Goal: Find specific page/section

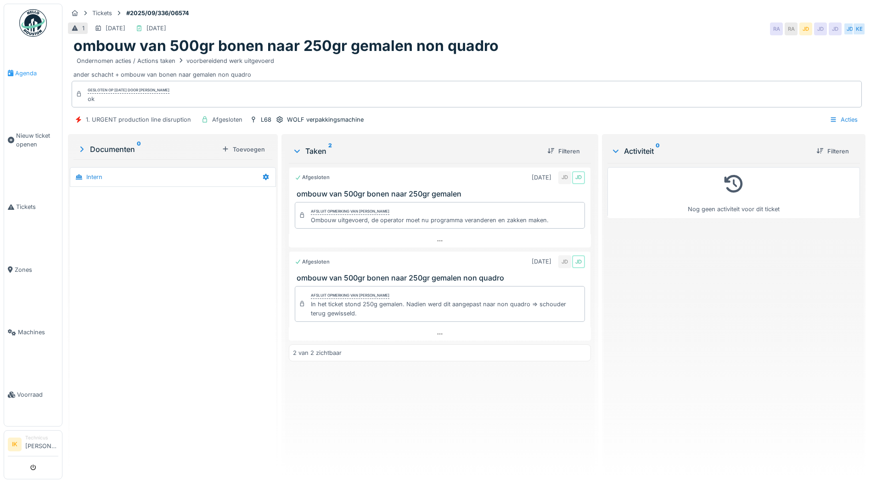
click at [22, 69] on span "Agenda" at bounding box center [36, 73] width 43 height 9
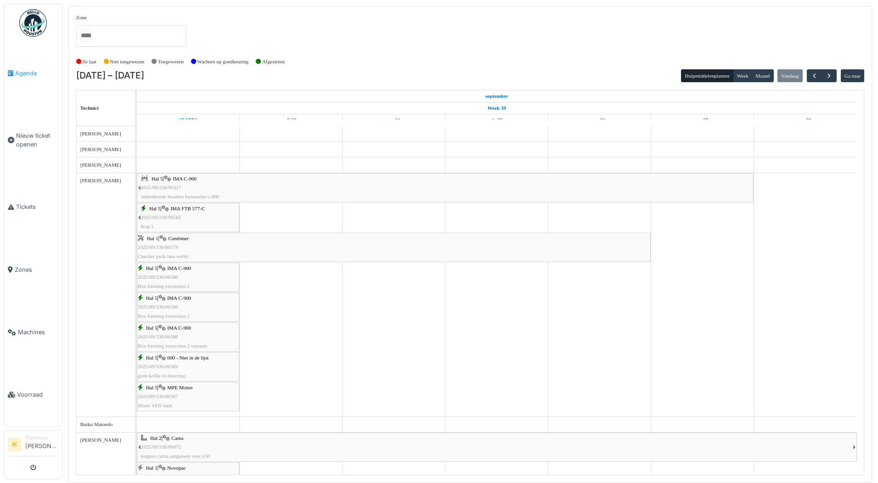
click at [22, 71] on span "Agenda" at bounding box center [36, 73] width 43 height 9
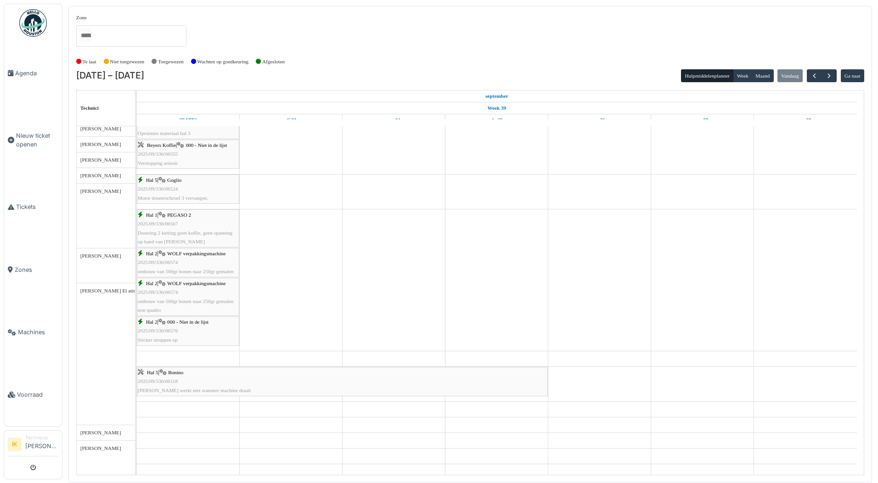
scroll to position [597, 0]
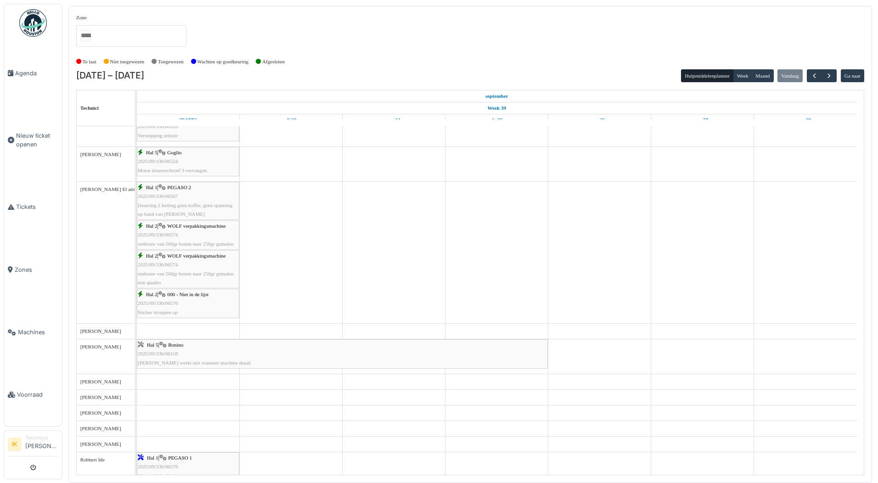
click at [172, 302] on span "2025/09/336/06576" at bounding box center [158, 303] width 40 height 6
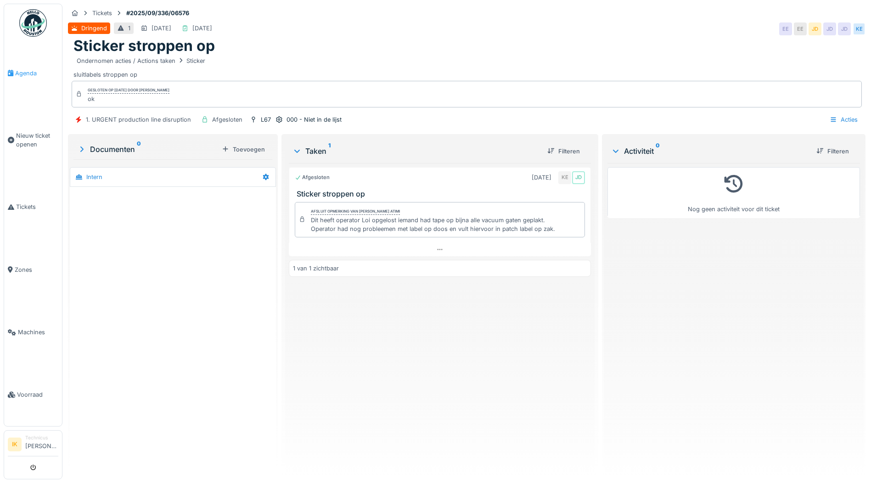
click at [20, 74] on span "Agenda" at bounding box center [36, 73] width 43 height 9
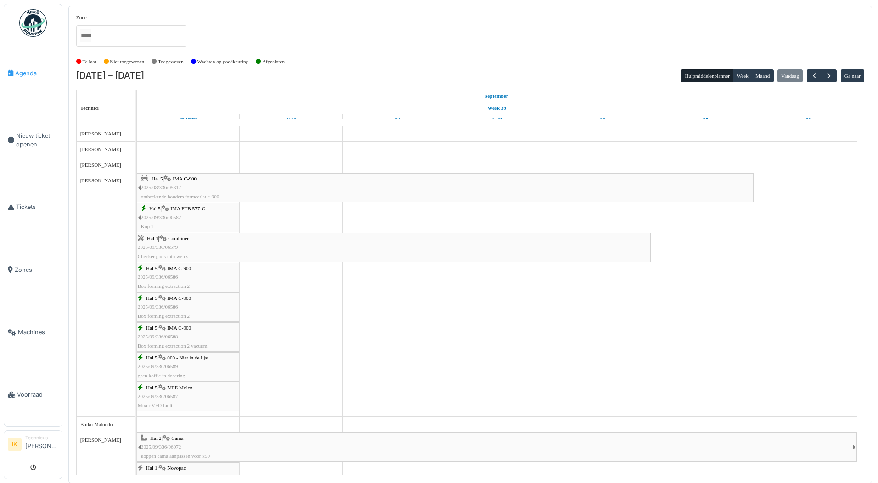
click at [26, 72] on span "Agenda" at bounding box center [36, 73] width 43 height 9
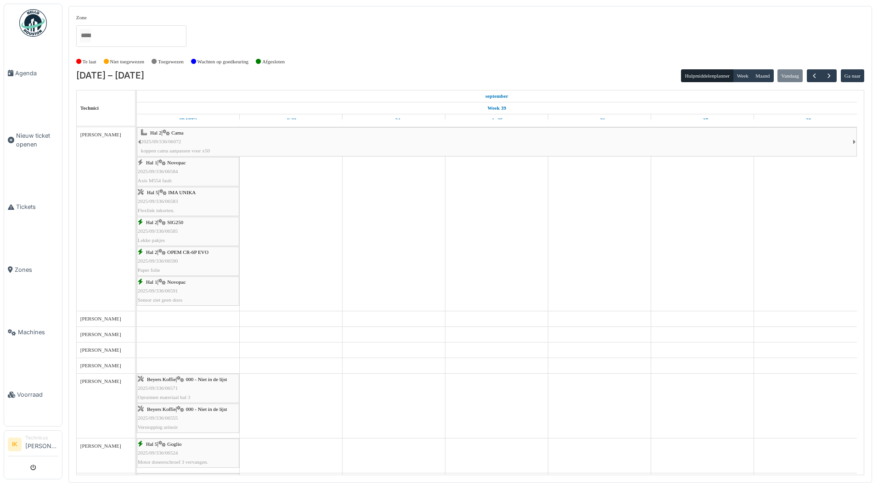
scroll to position [322, 0]
